Goal: Task Accomplishment & Management: Manage account settings

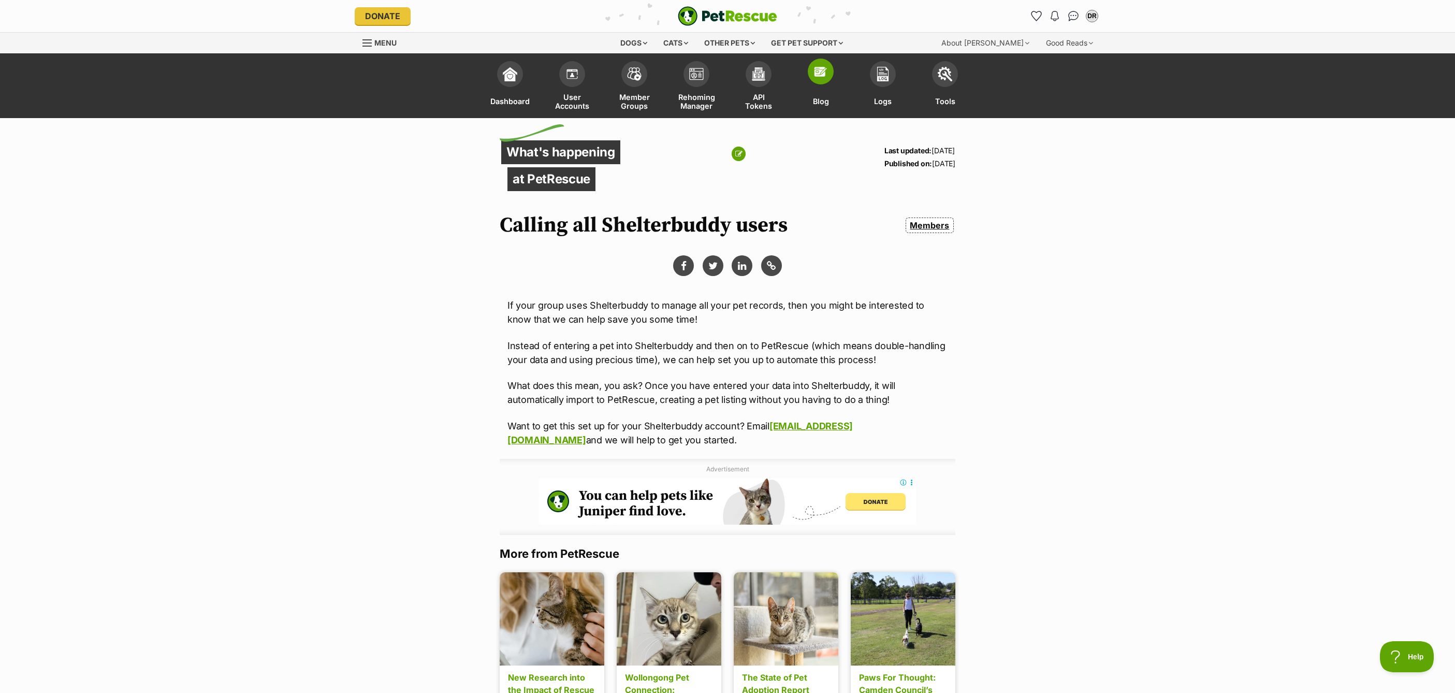
click at [819, 75] on img at bounding box center [821, 71] width 15 height 15
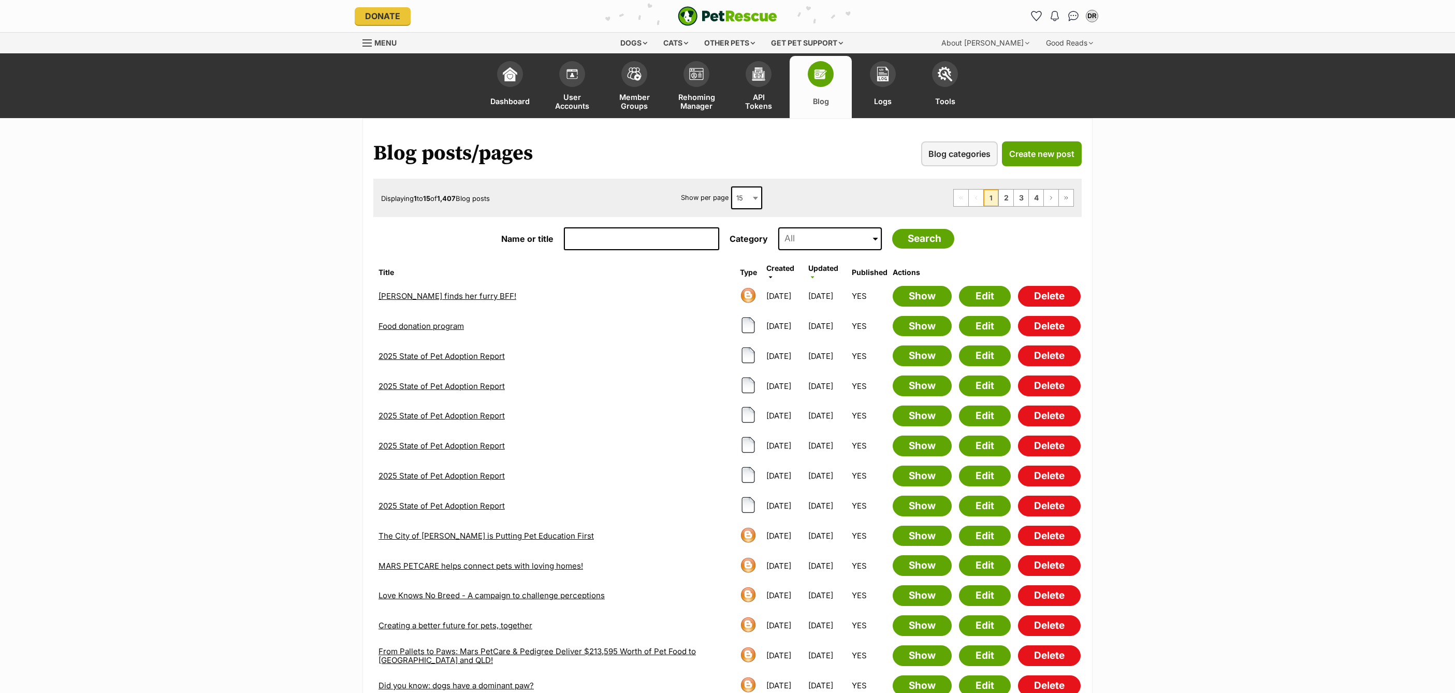
click at [875, 236] on span at bounding box center [875, 238] width 5 height 23
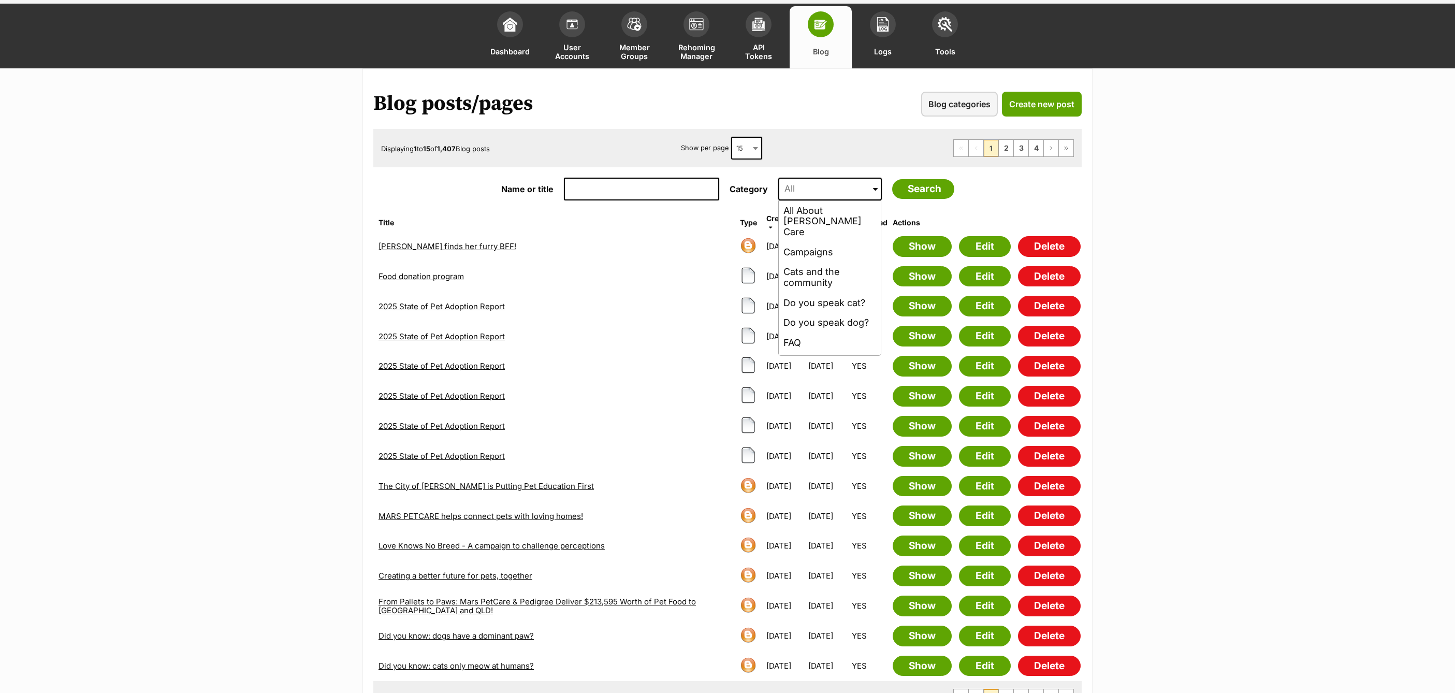
click at [1216, 191] on main "Blog posts/pages Blog categories Create new post Displaying 1 to 15 of 1,407 Bl…" at bounding box center [727, 406] width 1455 height 677
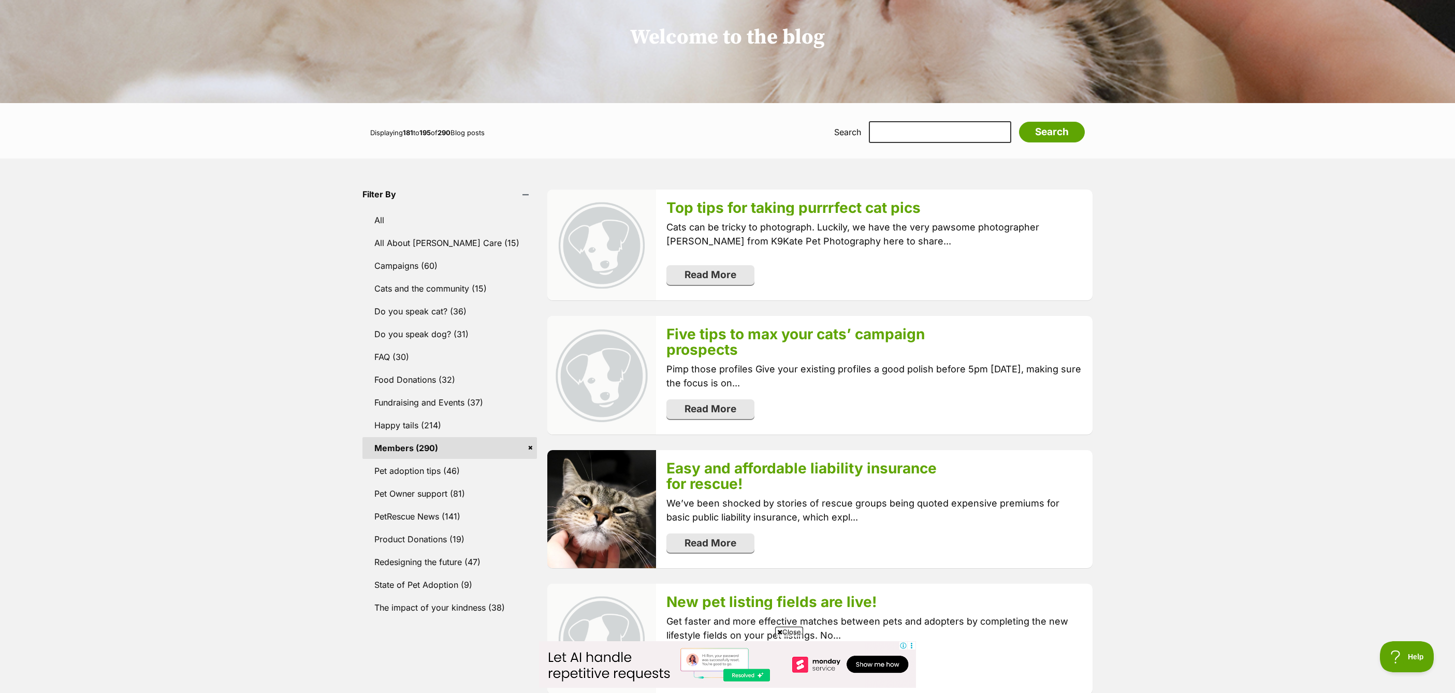
click at [417, 447] on link "Members (290)" at bounding box center [450, 448] width 175 height 22
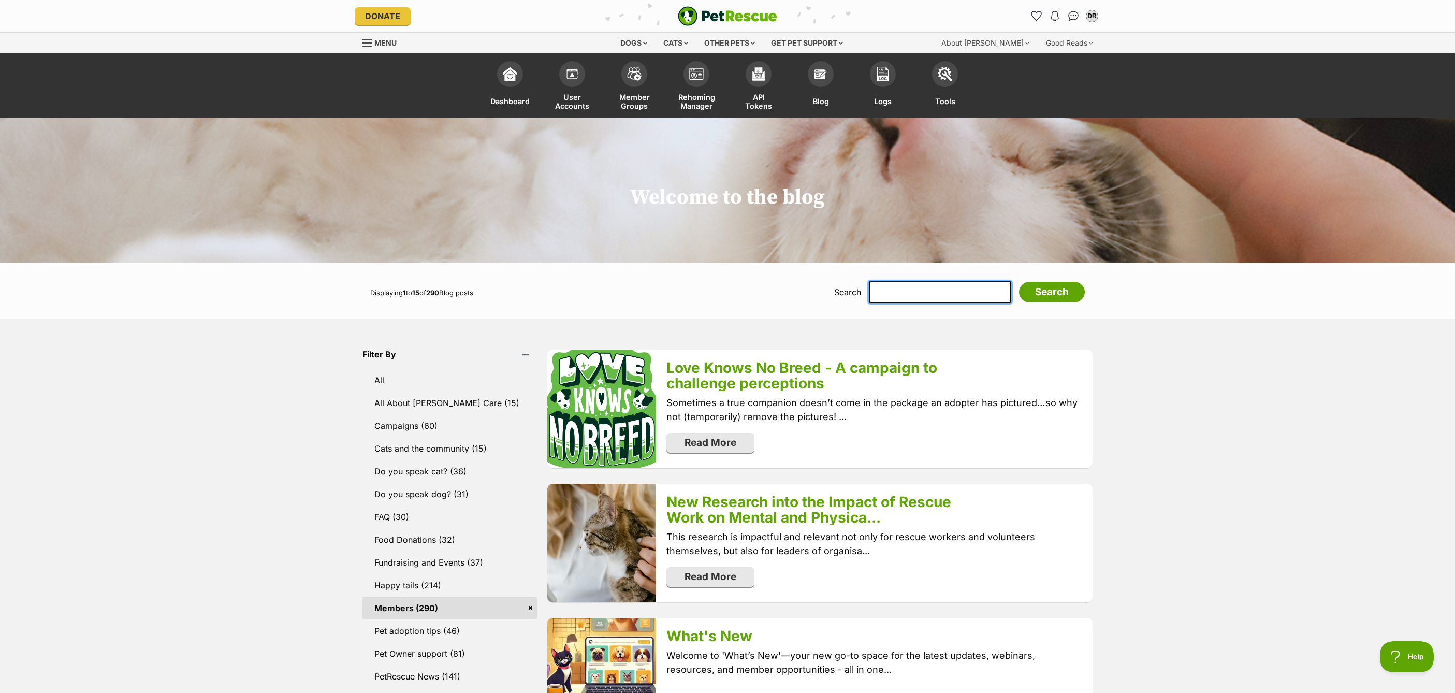
click at [931, 293] on input "text" at bounding box center [940, 292] width 142 height 22
type input "Shelterbuddy"
click at [1019, 282] on input "Search" at bounding box center [1052, 292] width 66 height 21
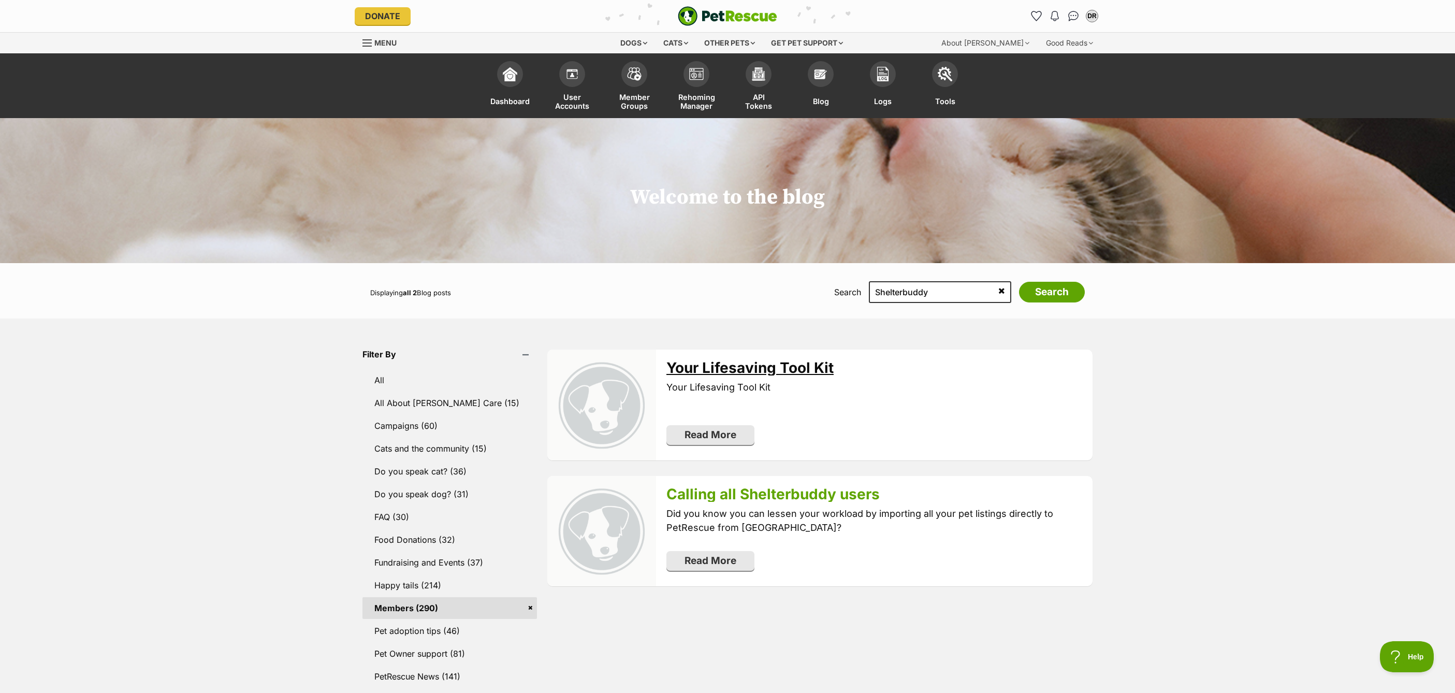
click at [706, 366] on link "Your Lifesaving Tool Kit" at bounding box center [750, 368] width 167 height 18
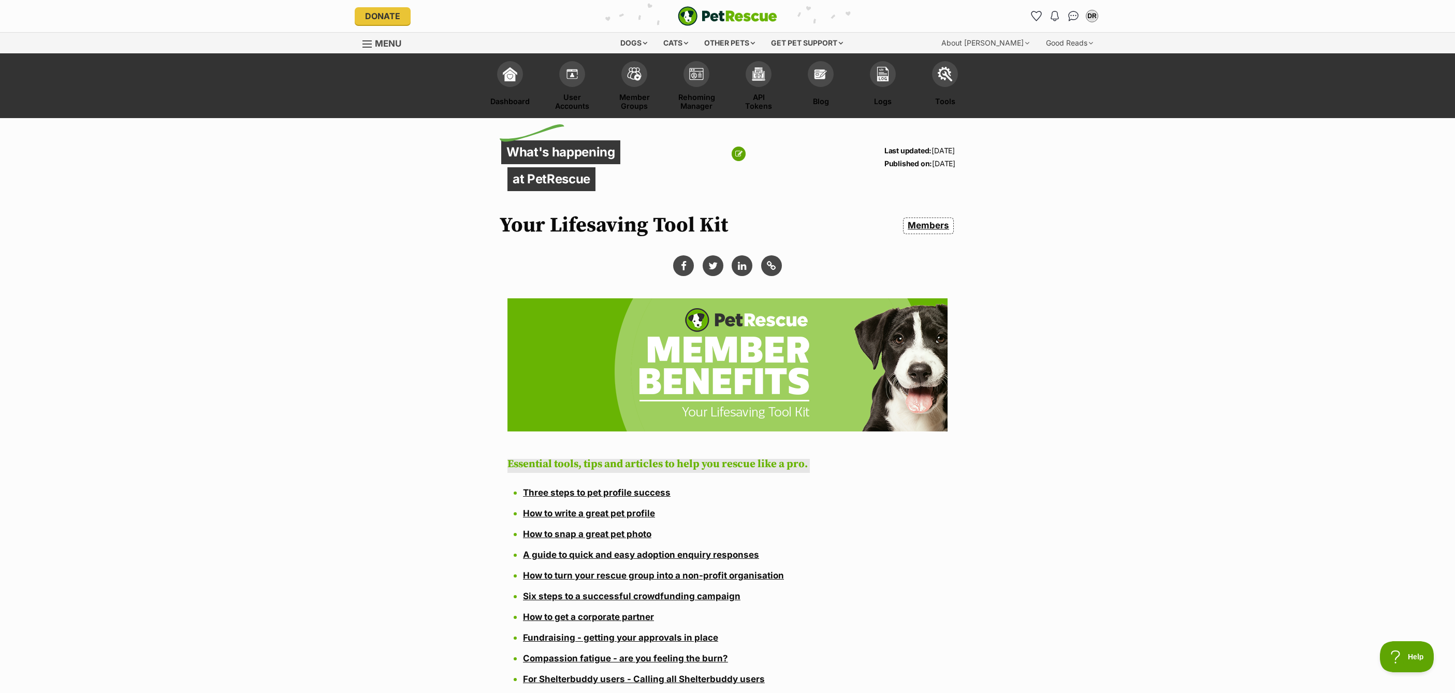
click at [828, 175] on div "What's happening at PetRescue Last updated: [DATE] Published on: [DATE] Your Li…" at bounding box center [728, 187] width 456 height 97
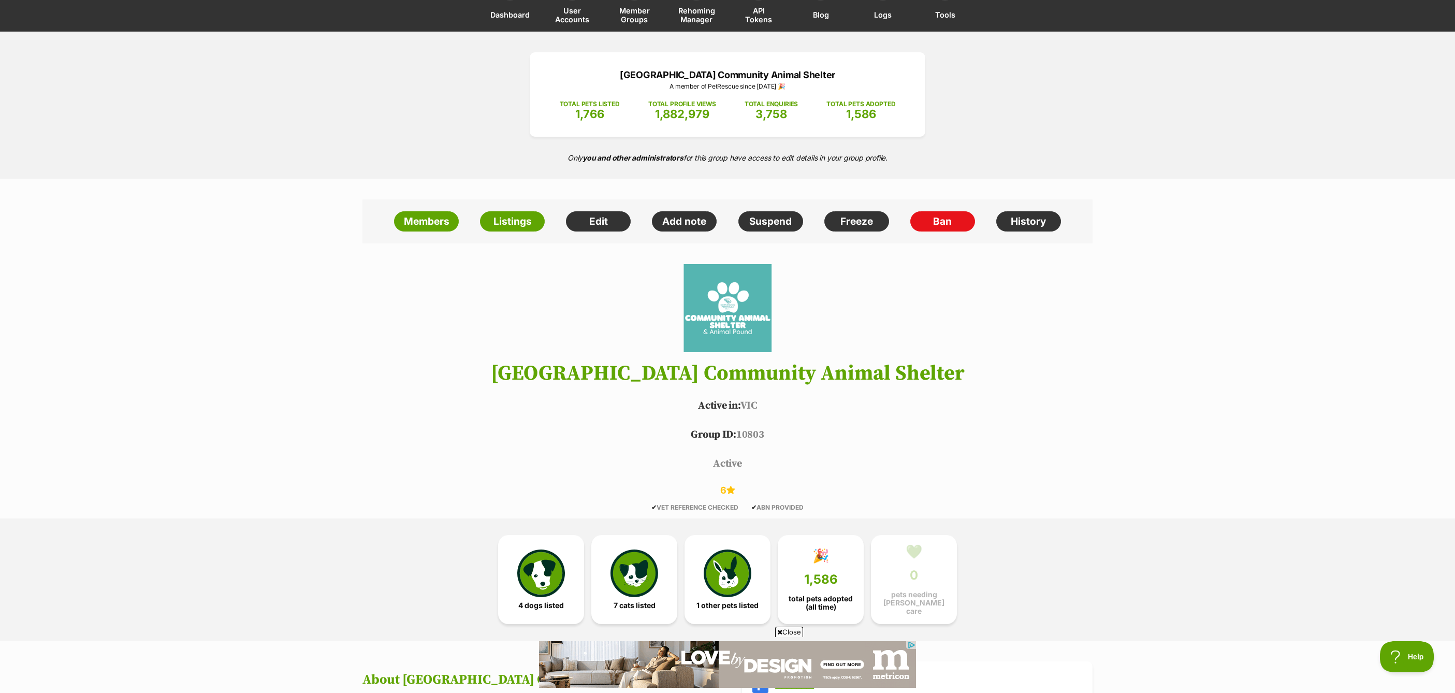
scroll to position [86, 0]
click at [596, 217] on link "Edit" at bounding box center [598, 222] width 65 height 21
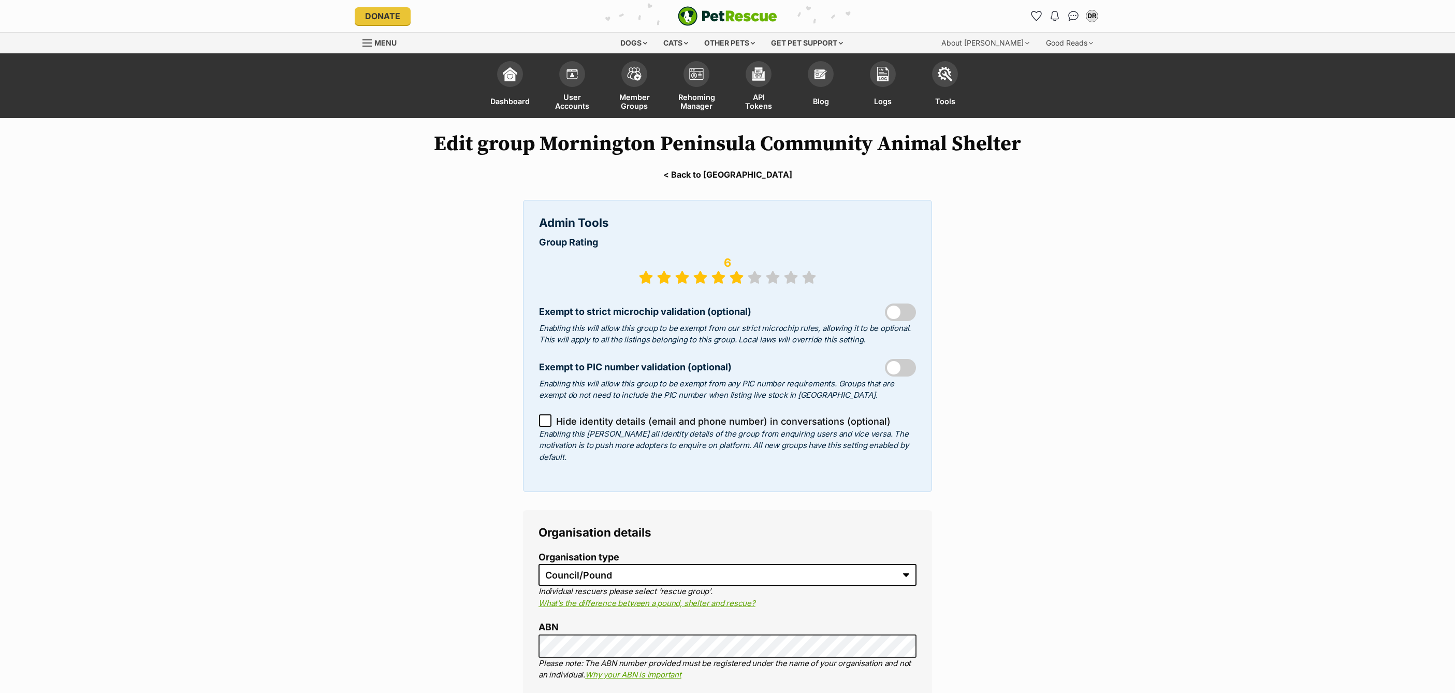
select select "pound"
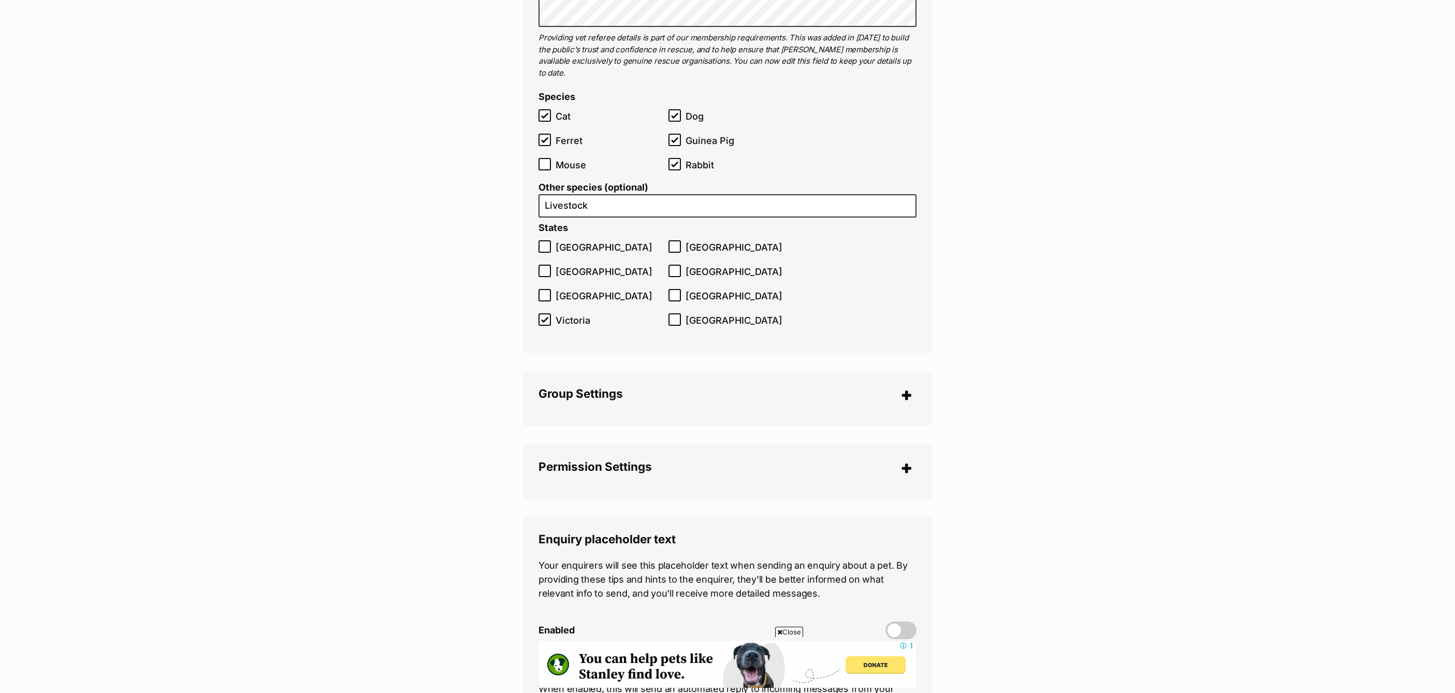
scroll to position [2554, 0]
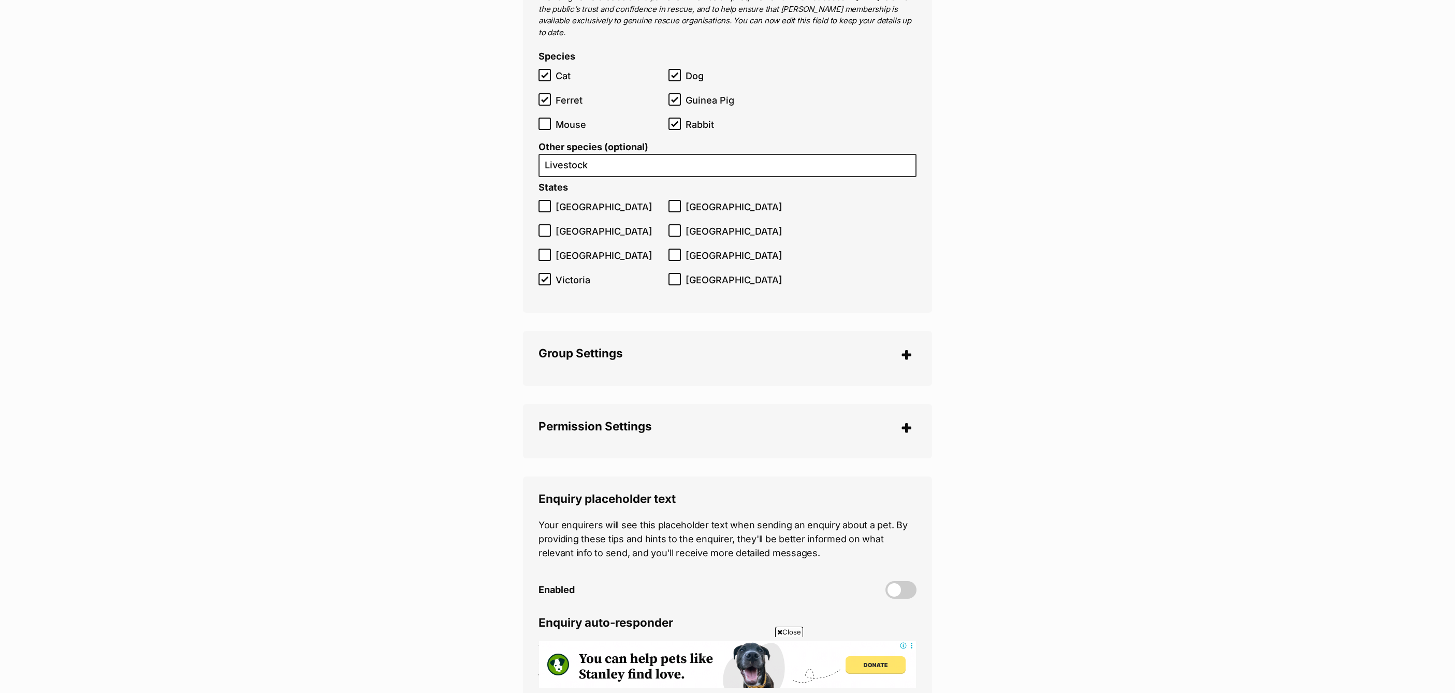
click at [905, 346] on legend "Group Settings" at bounding box center [728, 354] width 378 height 16
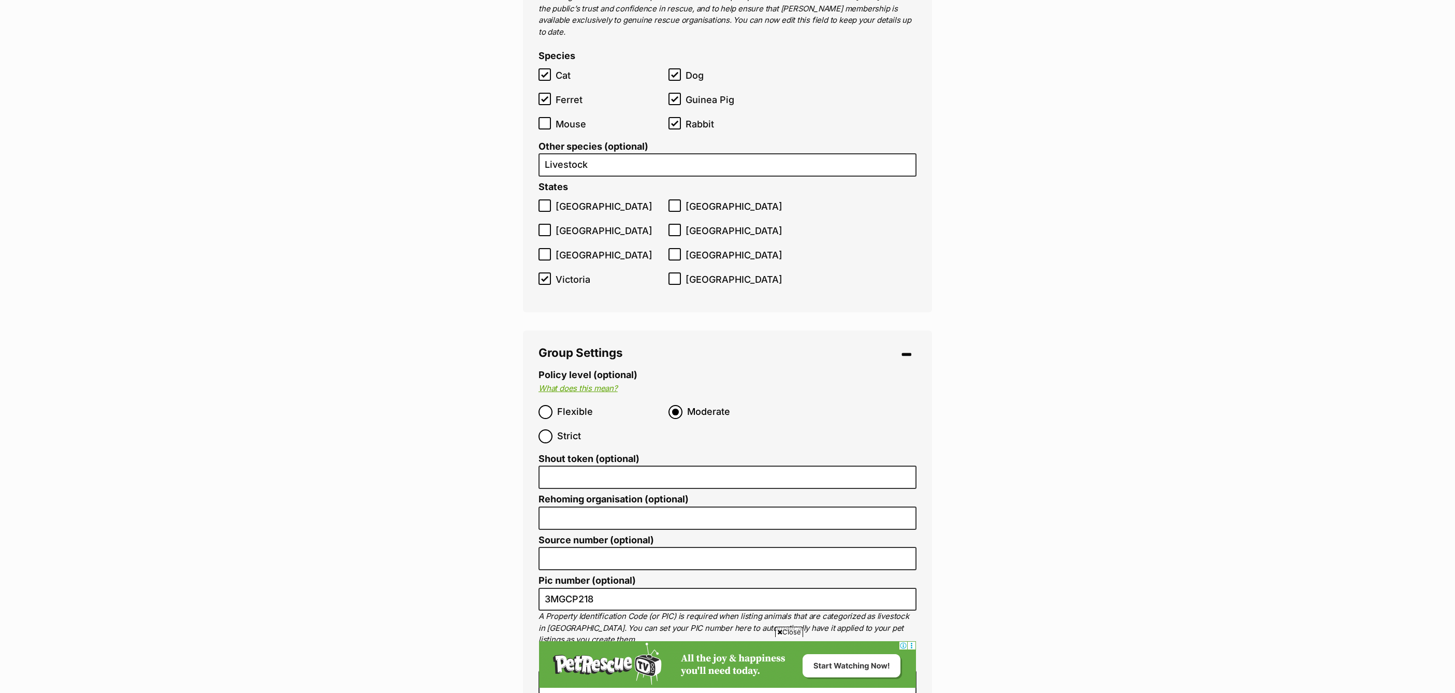
scroll to position [2645, 0]
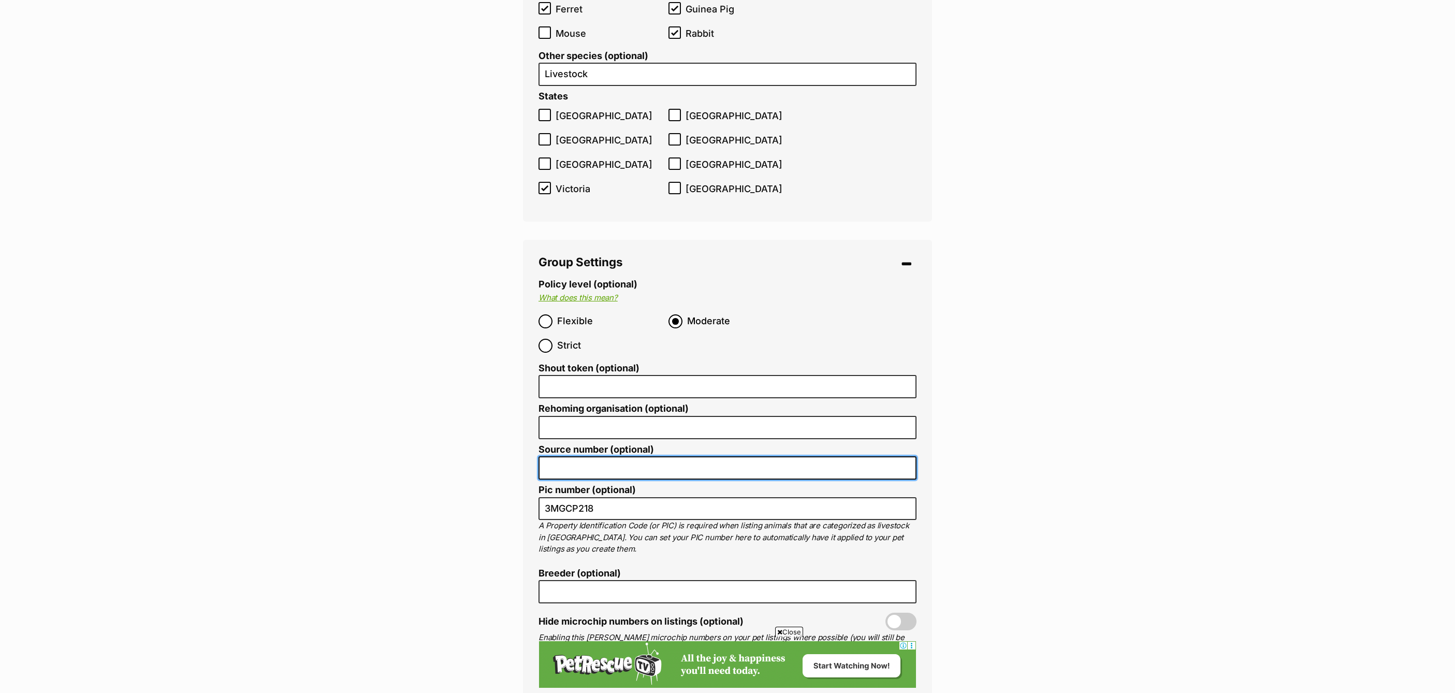
click at [569, 456] on input "Source number (optional)" at bounding box center [728, 467] width 378 height 23
paste input "BR112395"
type input "BR112395"
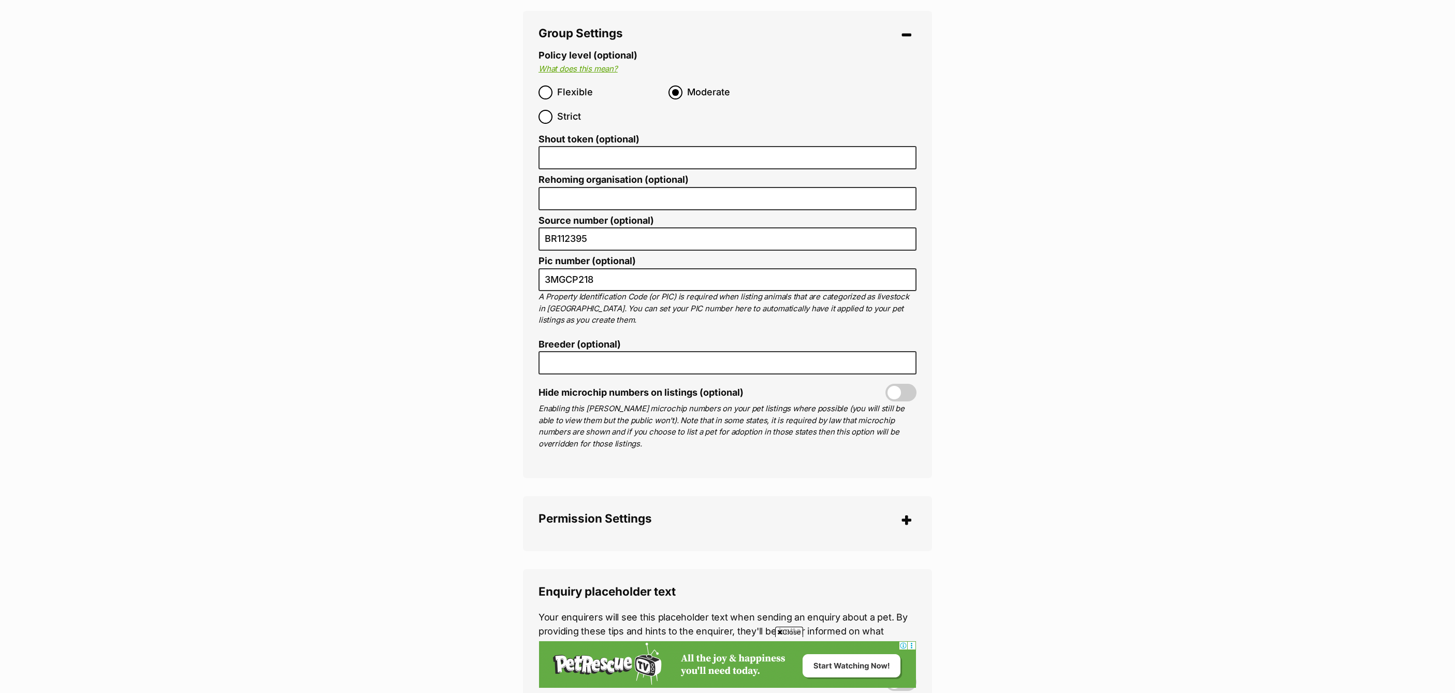
scroll to position [3074, 0]
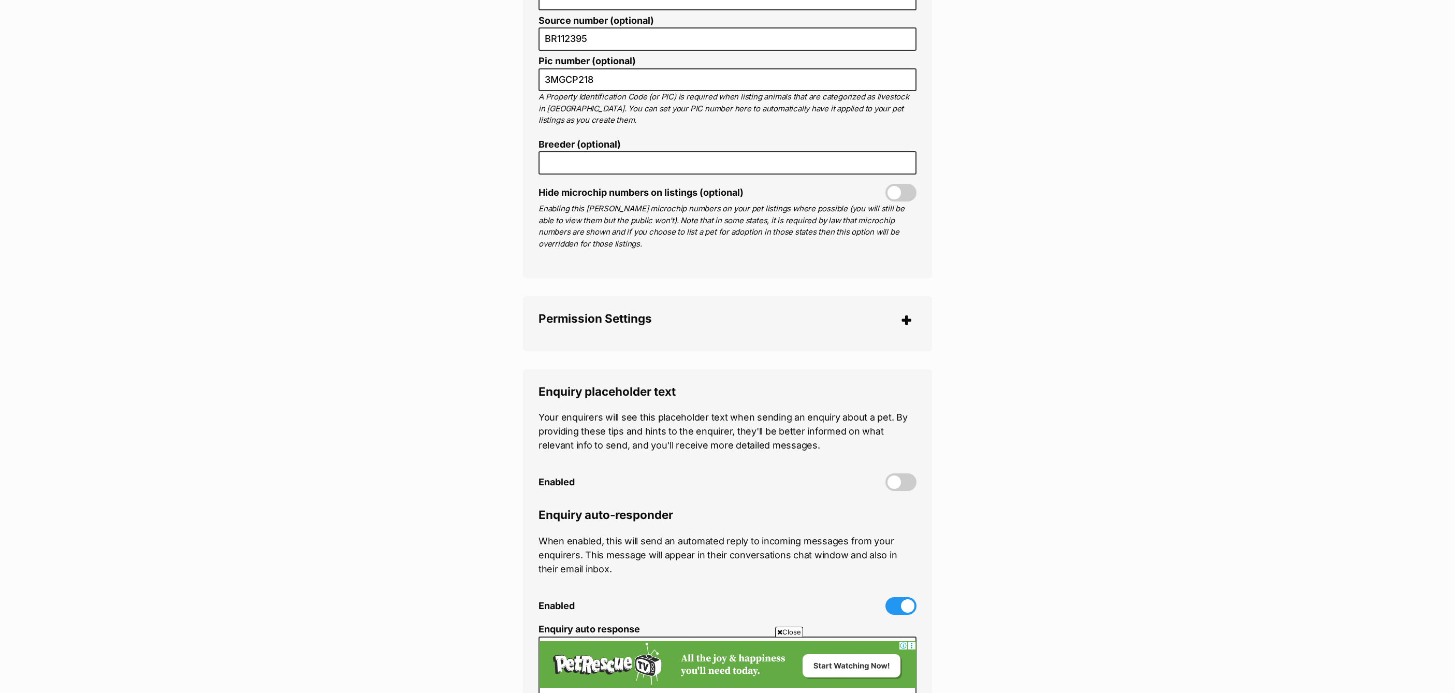
click at [900, 312] on legend "Permission Settings" at bounding box center [728, 320] width 378 height 16
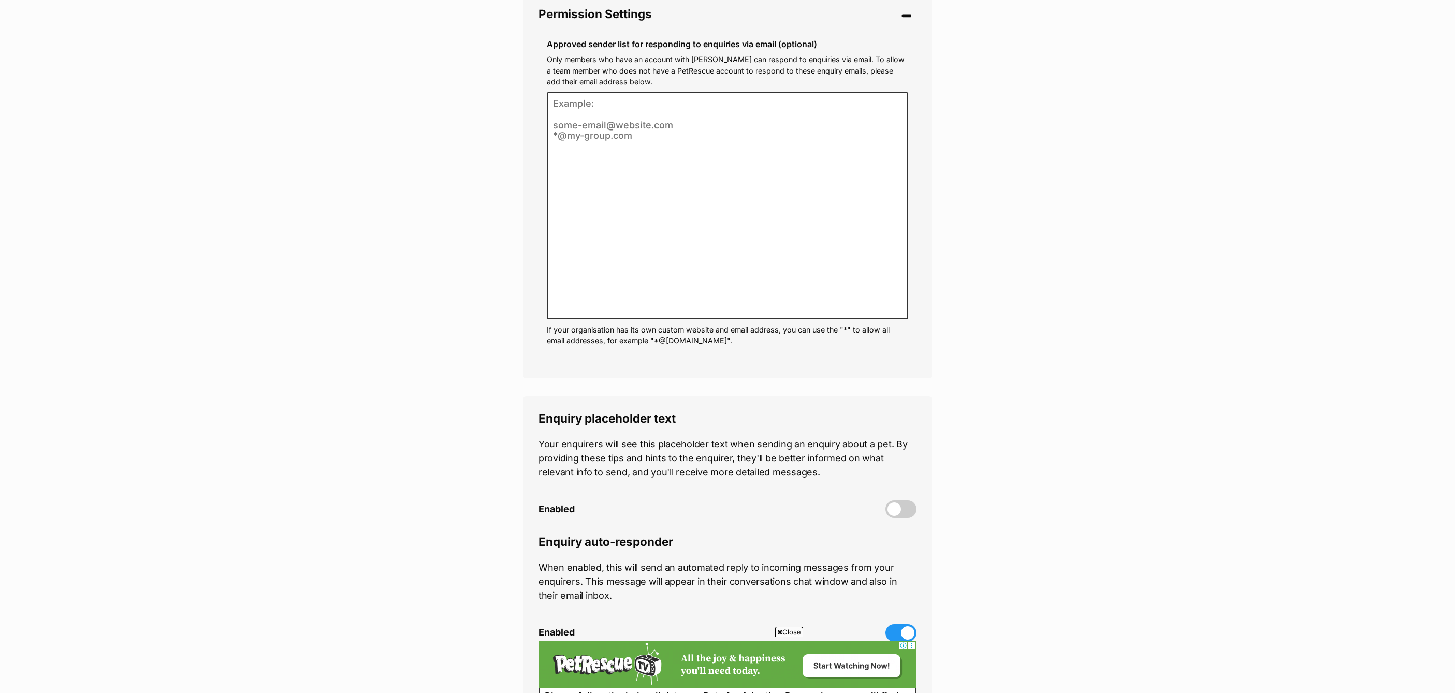
scroll to position [3683, 0]
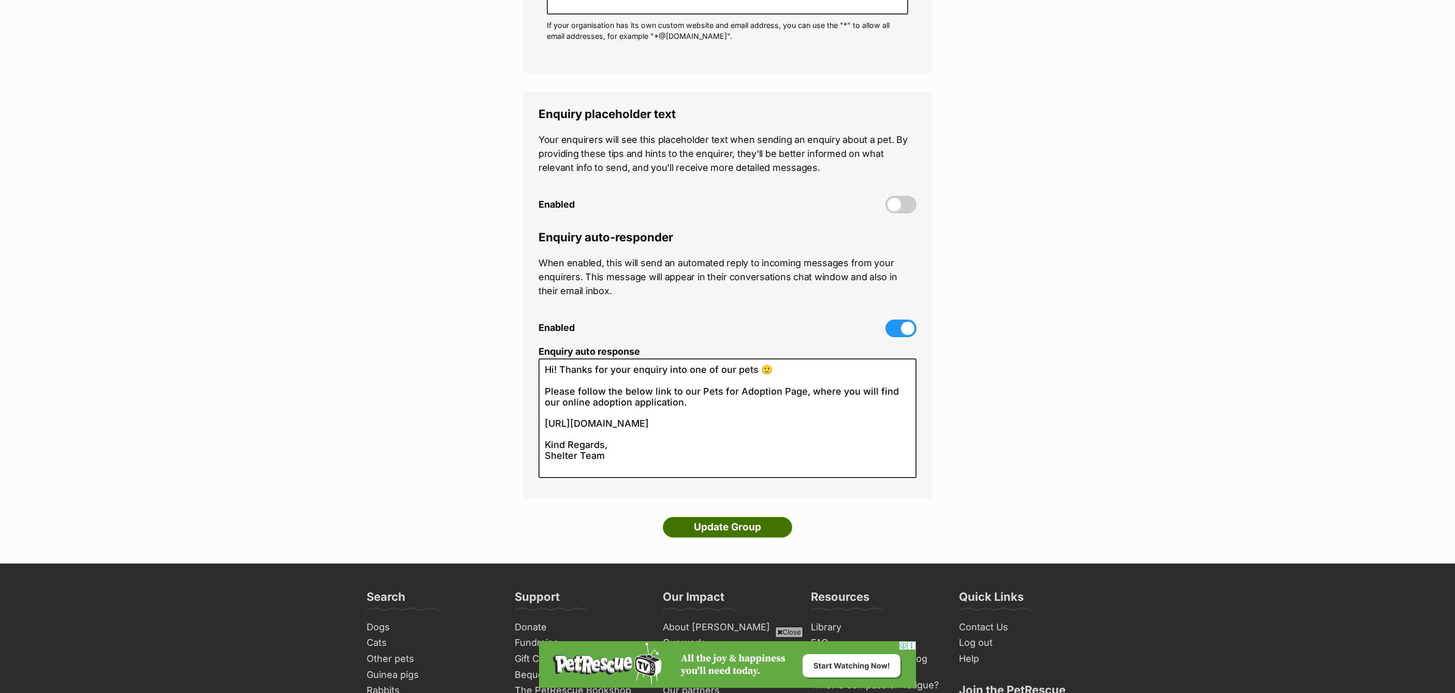
click at [754, 517] on input "Update Group" at bounding box center [727, 527] width 129 height 21
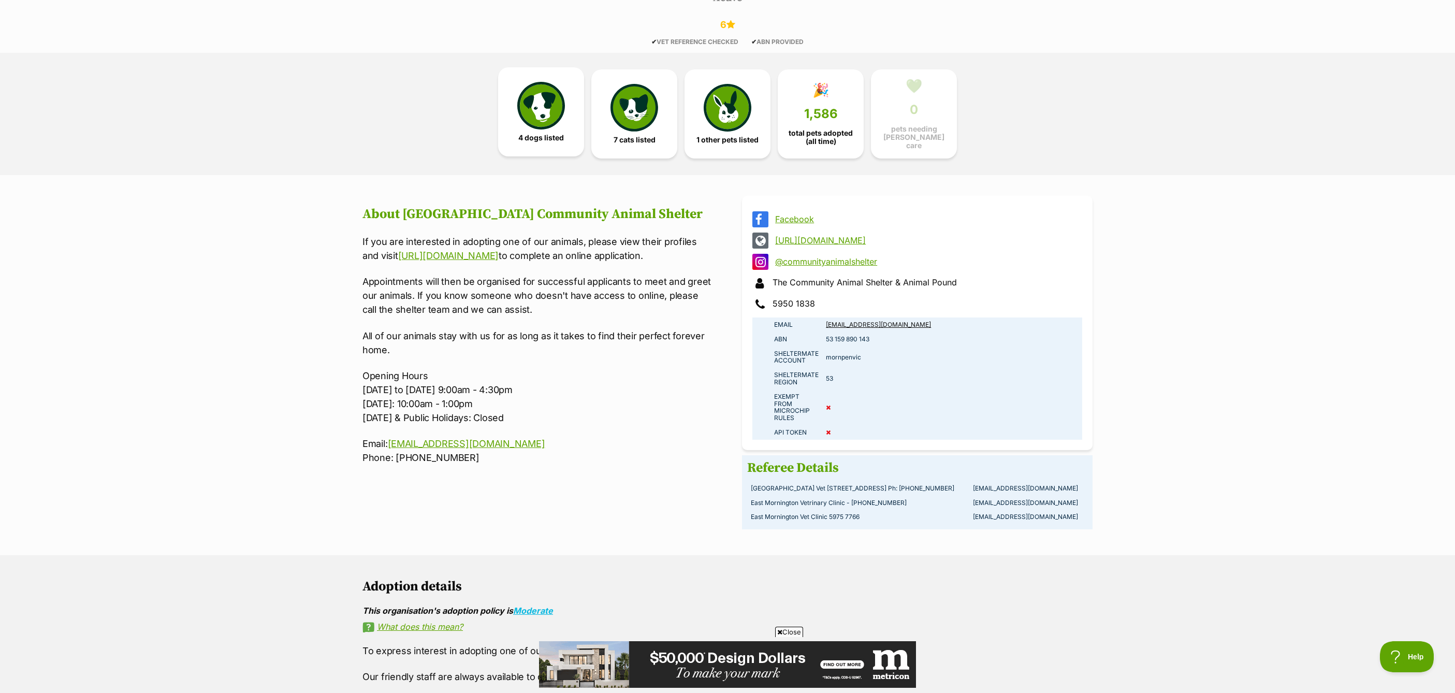
click at [541, 114] on img at bounding box center [541, 106] width 48 height 48
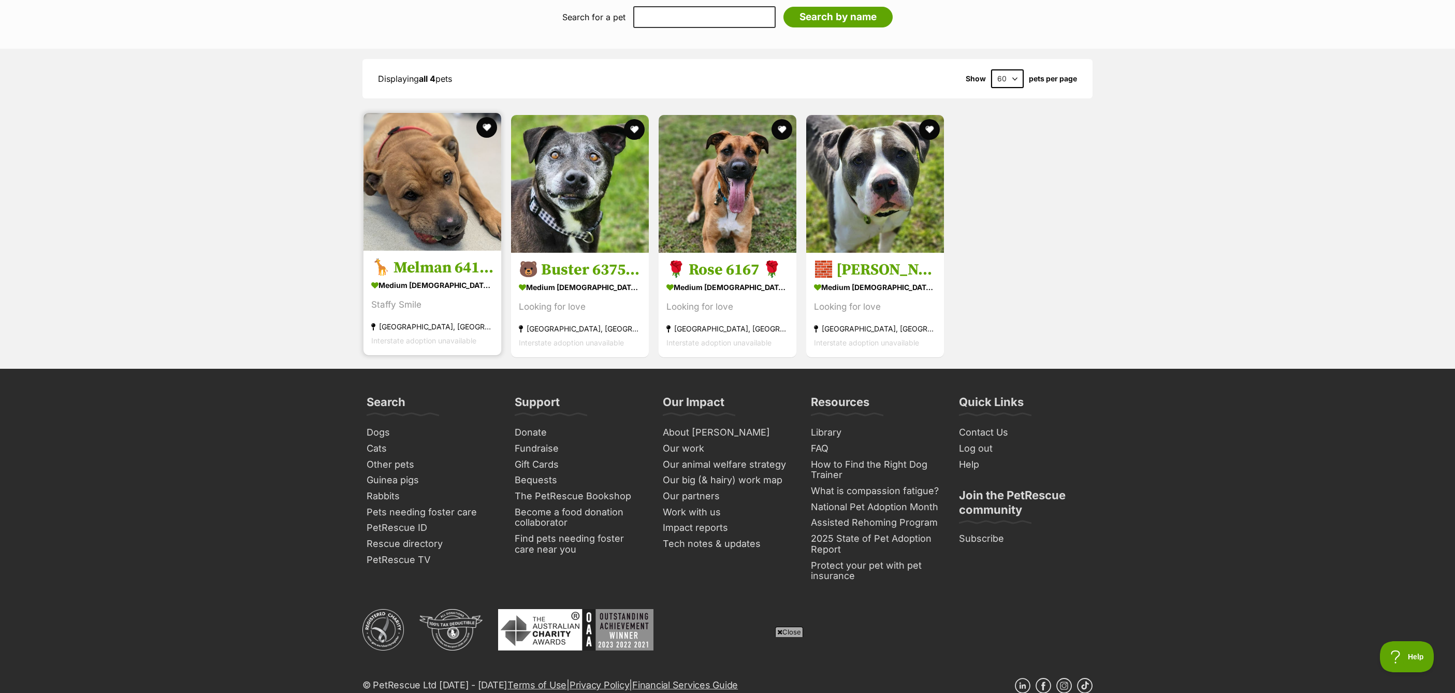
click at [427, 275] on h3 "🦒 Melman 6416 🦒" at bounding box center [432, 268] width 122 height 20
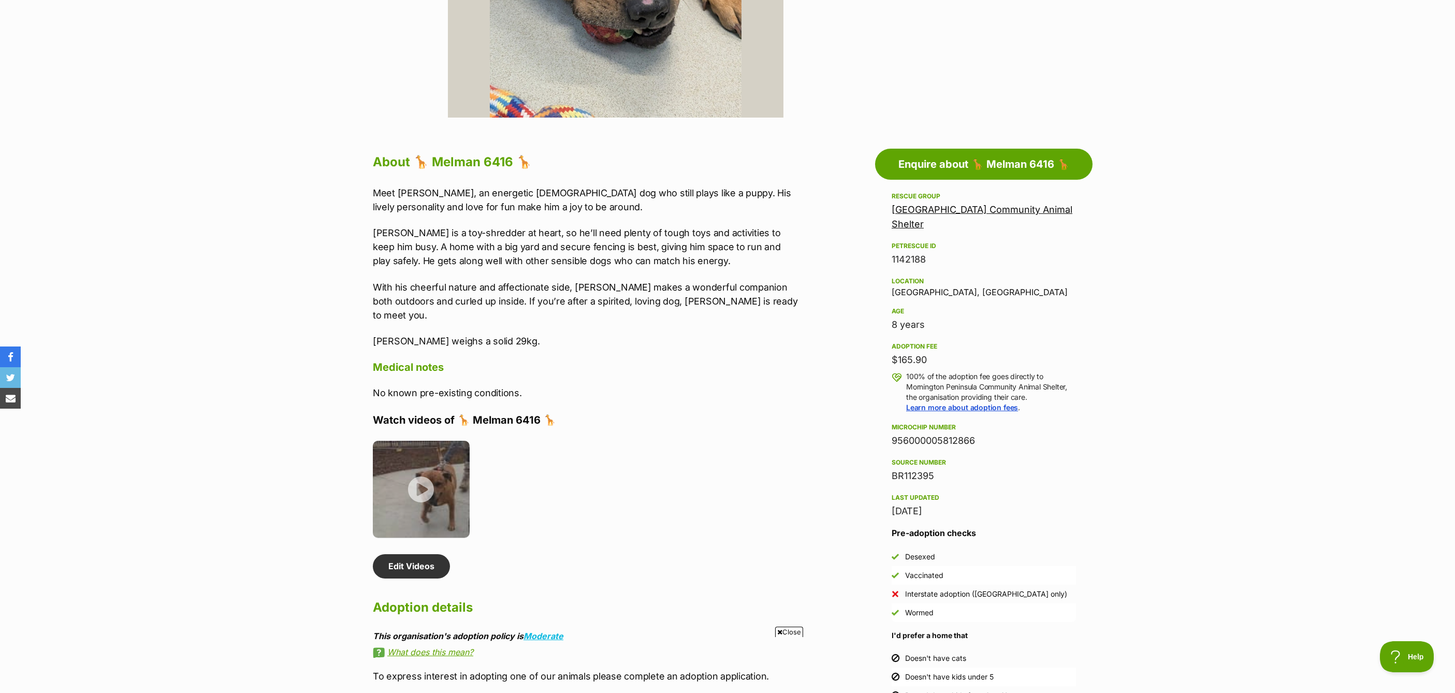
drag, startPoint x: 942, startPoint y: 471, endPoint x: 890, endPoint y: 471, distance: 51.8
click at [890, 471] on aside "Rescue group [GEOGRAPHIC_DATA] PetRescue ID 1142188 Location [GEOGRAPHIC_DATA],…" at bounding box center [984, 517] width 218 height 655
copy div "BR112395"
